Goal: Use online tool/utility: Utilize a website feature to perform a specific function

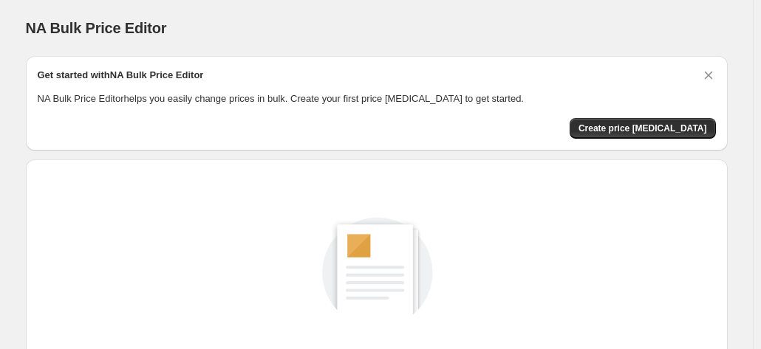
scroll to position [203, 0]
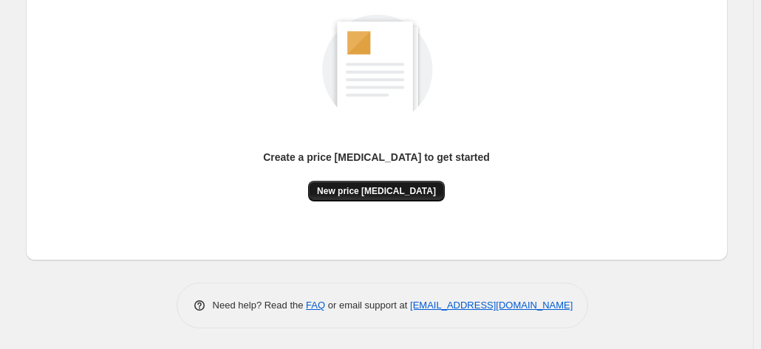
click at [403, 191] on span "New price [MEDICAL_DATA]" at bounding box center [376, 191] width 119 height 12
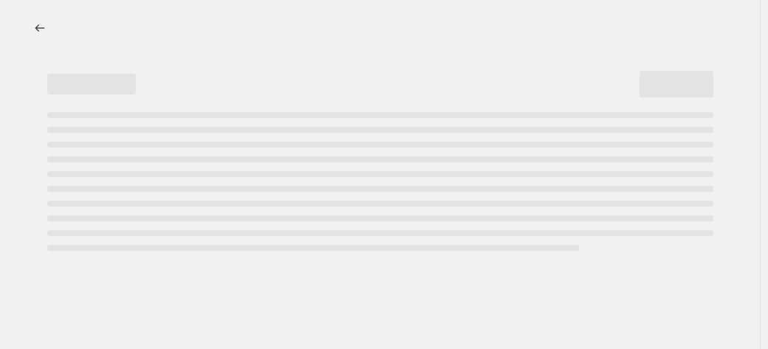
select select "percentage"
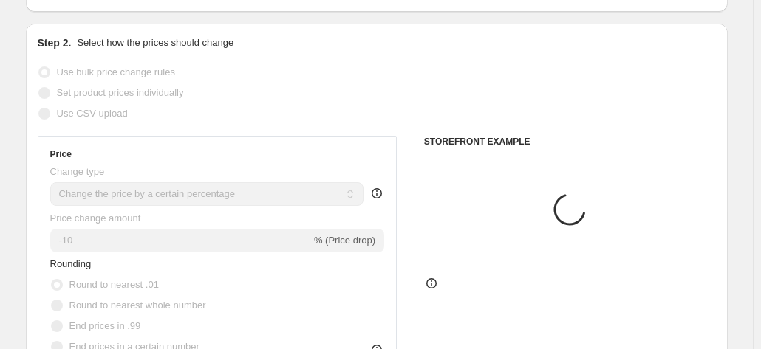
scroll to position [148, 0]
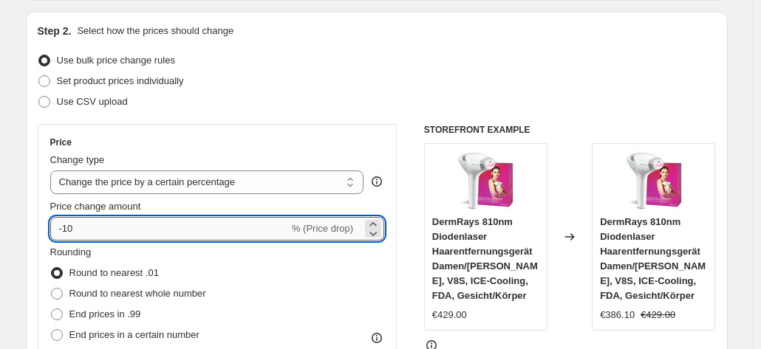
click at [244, 233] on input "-10" at bounding box center [169, 229] width 239 height 24
type input "-1"
type input "-35"
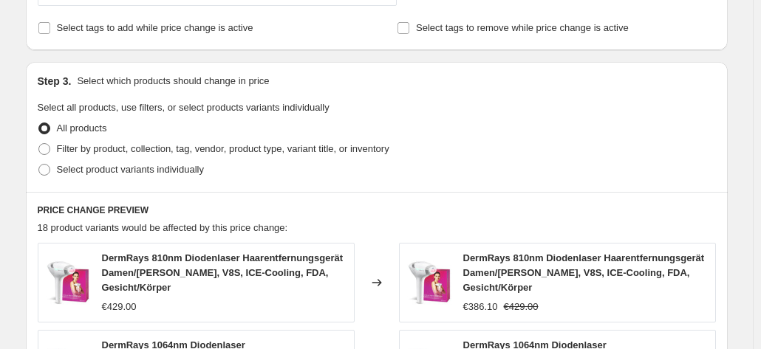
scroll to position [1182, 0]
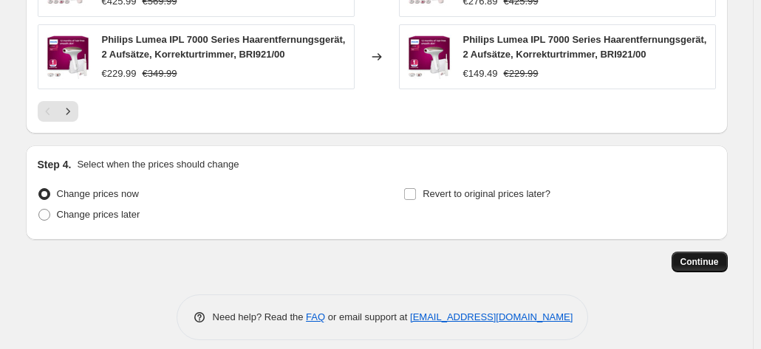
click at [713, 265] on button "Continue" at bounding box center [699, 262] width 56 height 21
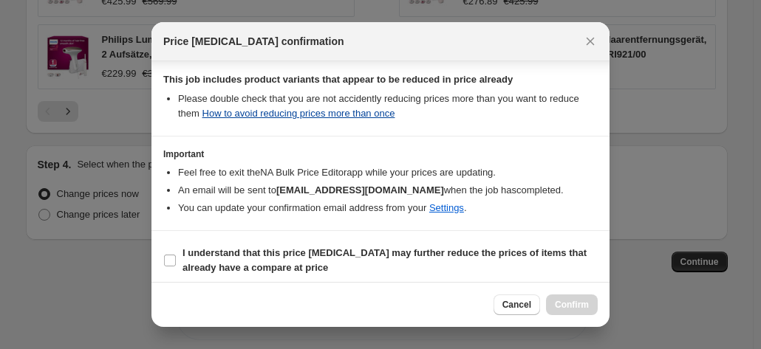
scroll to position [270, 0]
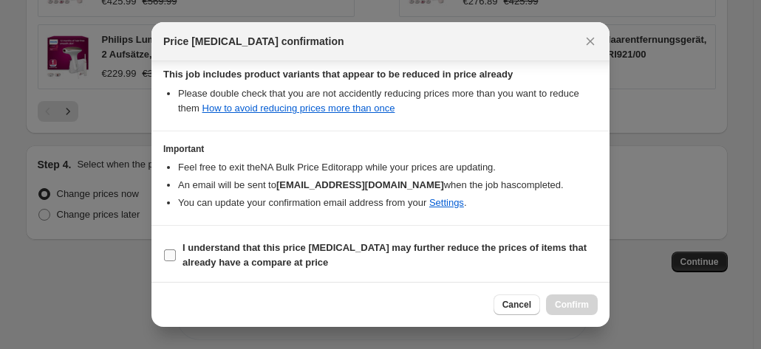
click at [346, 242] on b "I understand that this price [MEDICAL_DATA] may further reduce the prices of it…" at bounding box center [384, 255] width 404 height 26
click at [176, 250] on input "I understand that this price [MEDICAL_DATA] may further reduce the prices of it…" at bounding box center [170, 256] width 12 height 12
checkbox input "true"
click at [552, 306] on button "Confirm" at bounding box center [572, 305] width 52 height 21
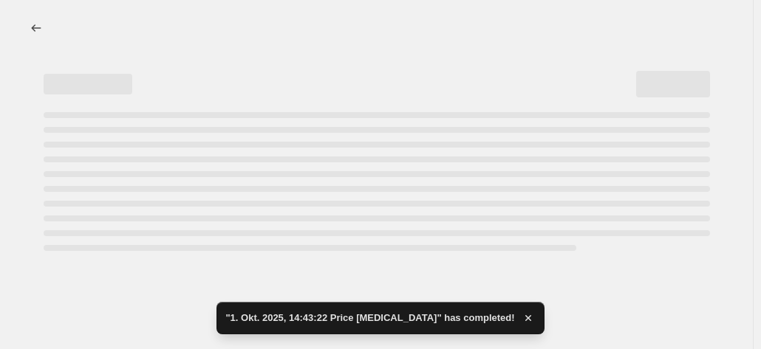
select select "percentage"
